Goal: Task Accomplishment & Management: Use online tool/utility

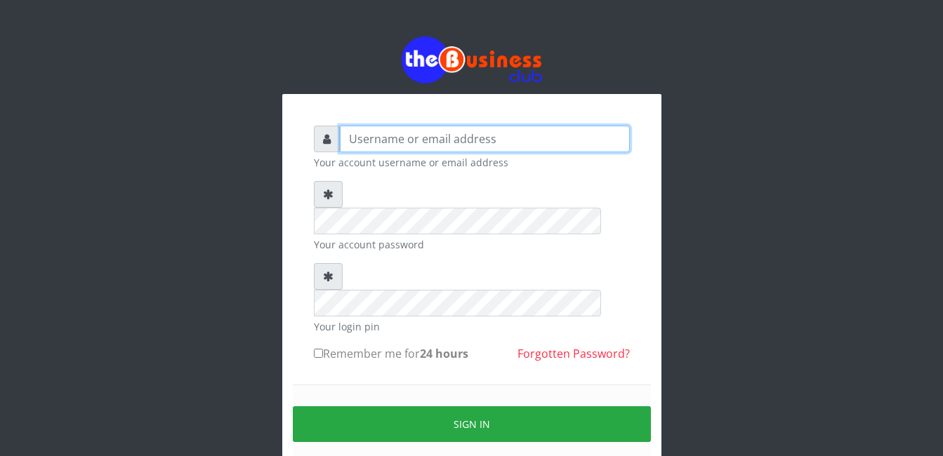
type input "Mlanga"
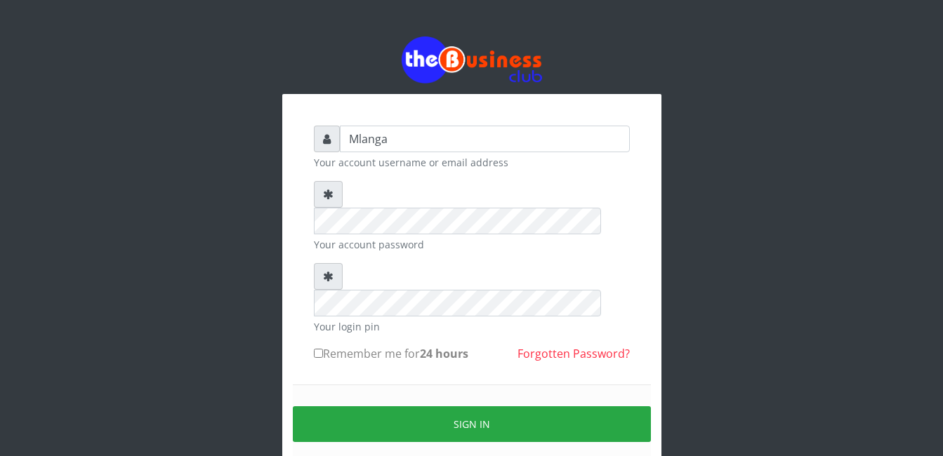
click at [284, 78] on div at bounding box center [471, 60] width 379 height 47
click at [215, 183] on div "Mlanga Your account username or email address Your account password Your login …" at bounding box center [472, 279] width 801 height 559
click at [275, 166] on div "Mlanga Your account username or email address Your account password Your login …" at bounding box center [472, 279] width 801 height 559
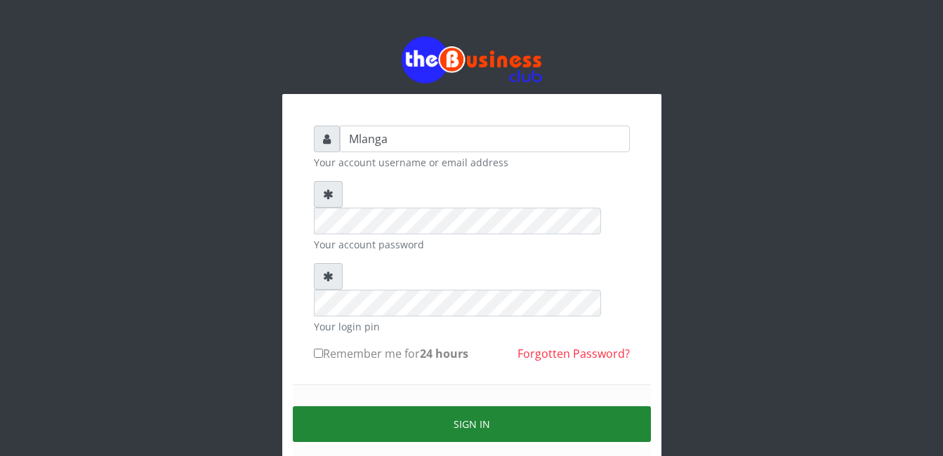
click at [489, 407] on button "Sign in" at bounding box center [472, 425] width 358 height 36
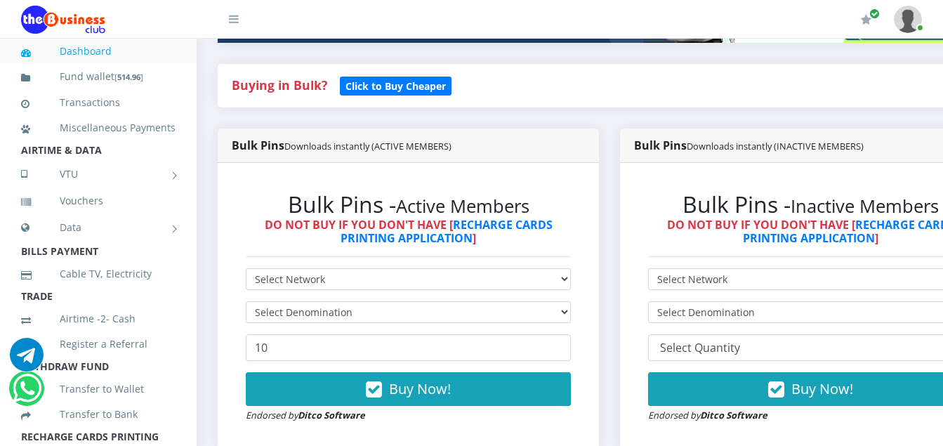
scroll to position [281, 0]
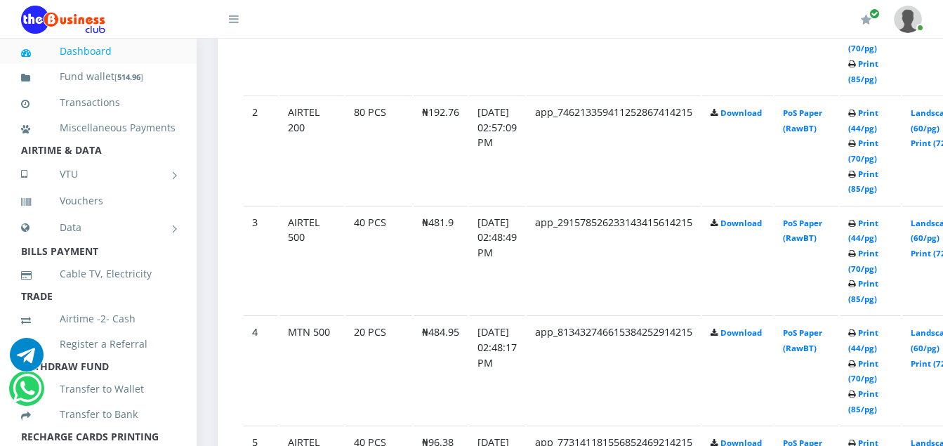
scroll to position [899, 0]
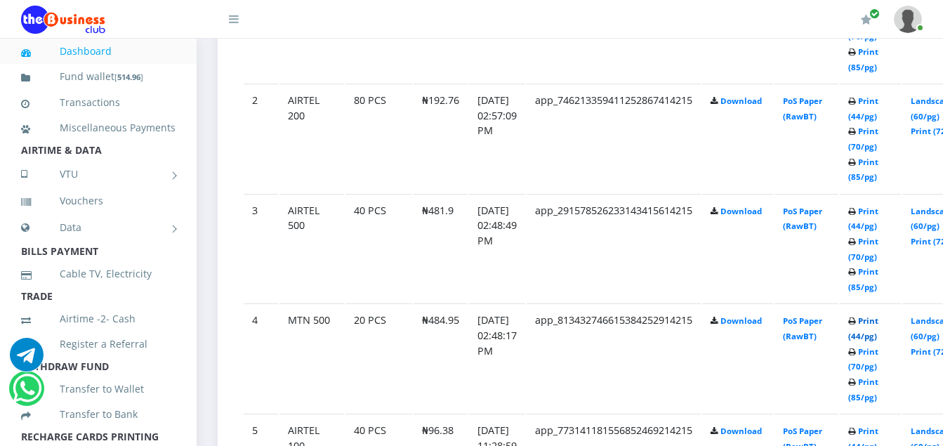
click at [879, 324] on link "Print (44/pg)" at bounding box center [863, 328] width 30 height 26
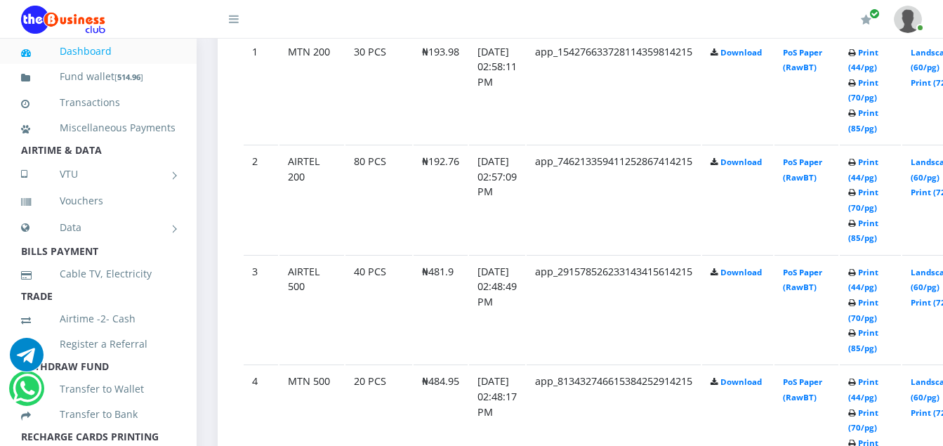
scroll to position [899, 0]
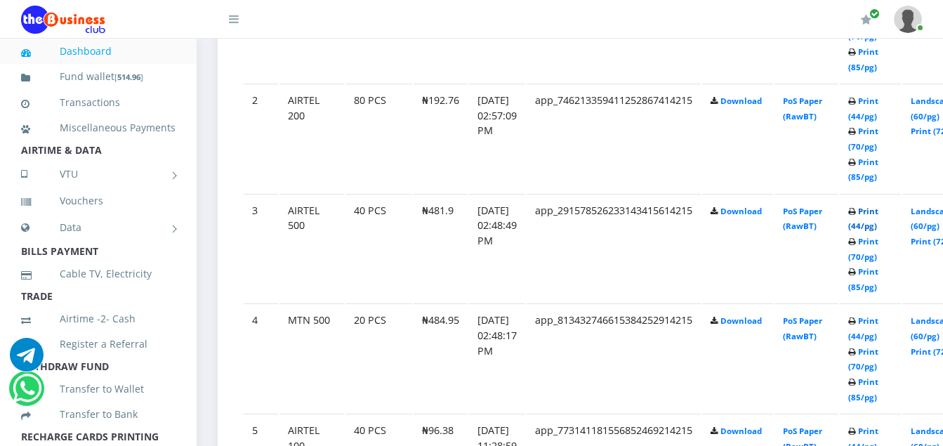
click at [879, 214] on link "Print (44/pg)" at bounding box center [863, 219] width 30 height 26
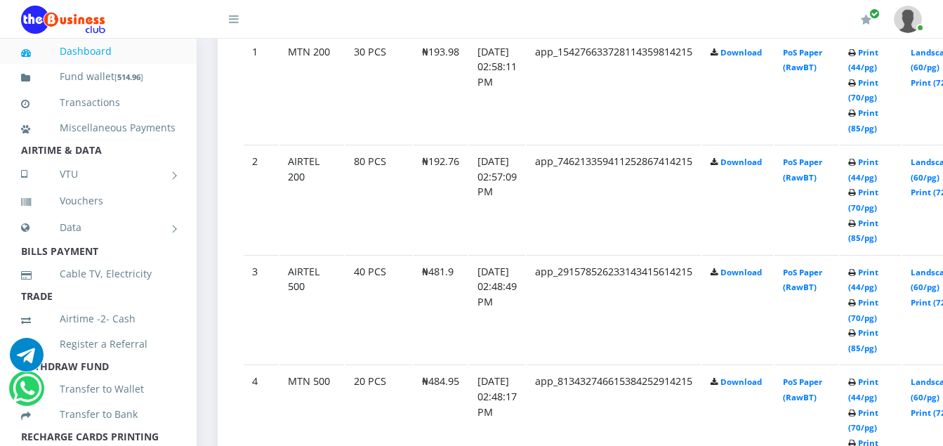
scroll to position [899, 0]
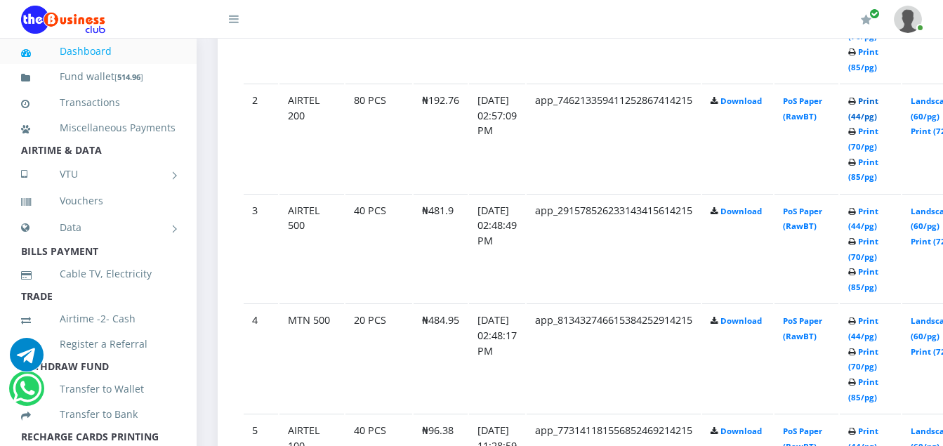
click at [879, 102] on link "Print (44/pg)" at bounding box center [863, 109] width 30 height 26
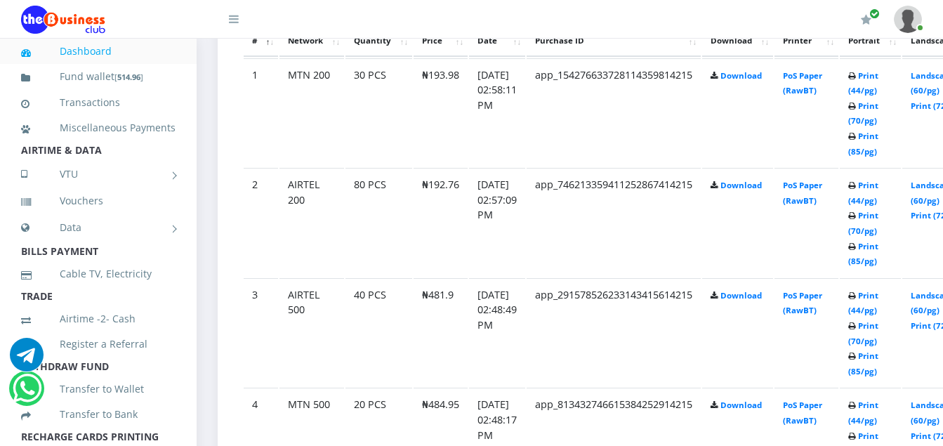
scroll to position [787, 0]
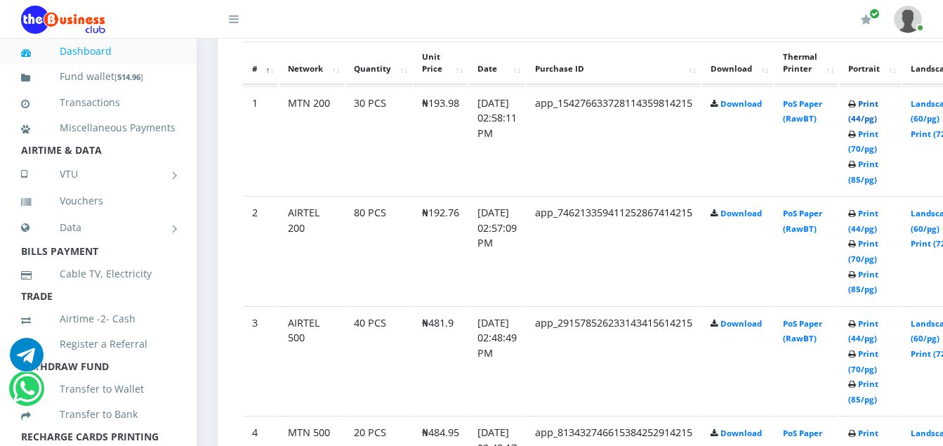
click at [879, 107] on link "Print (44/pg)" at bounding box center [863, 111] width 30 height 26
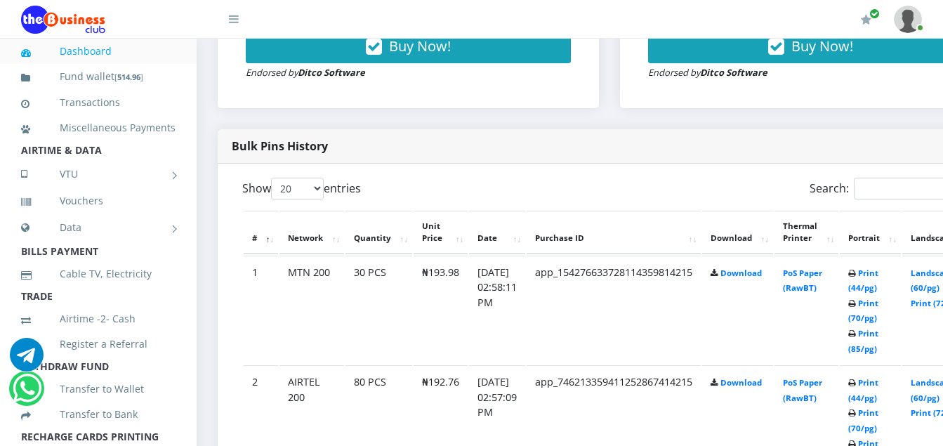
scroll to position [590, 0]
